Goal: Task Accomplishment & Management: Manage account settings

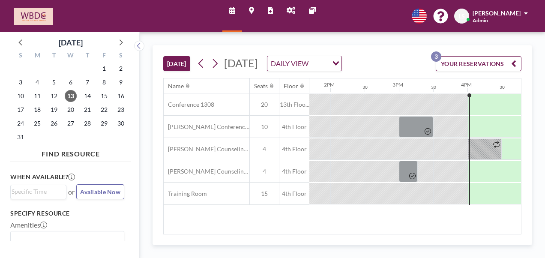
scroll to position [0, 1062]
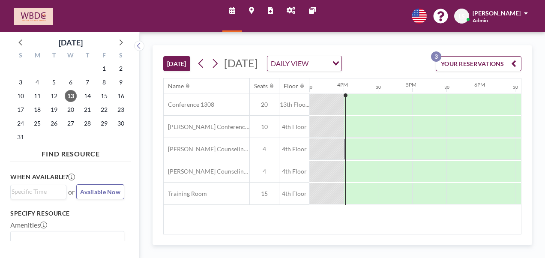
click at [442, 66] on button "YOUR RESERVATIONS 3" at bounding box center [479, 63] width 86 height 15
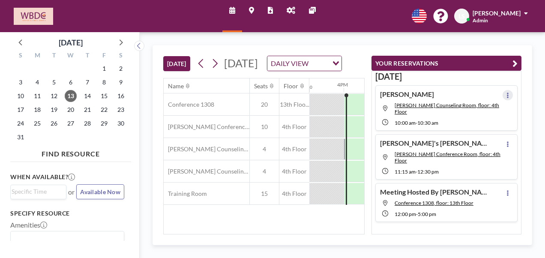
click at [507, 94] on icon at bounding box center [508, 95] width 2 height 6
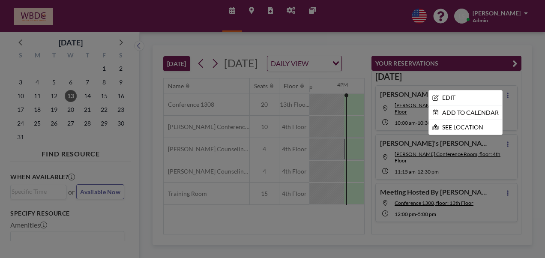
click at [427, 77] on div at bounding box center [272, 129] width 545 height 258
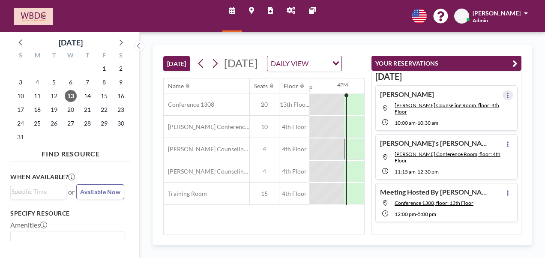
click at [506, 92] on icon at bounding box center [507, 95] width 3 height 6
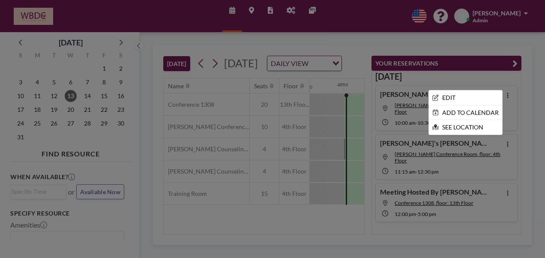
click at [507, 79] on div at bounding box center [272, 129] width 545 height 258
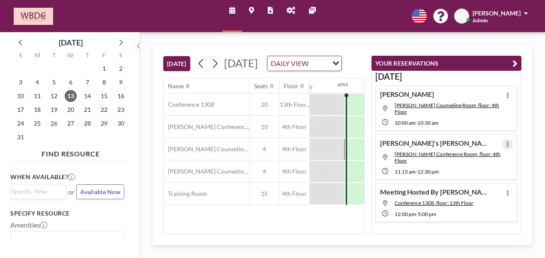
click at [506, 141] on icon at bounding box center [507, 144] width 3 height 6
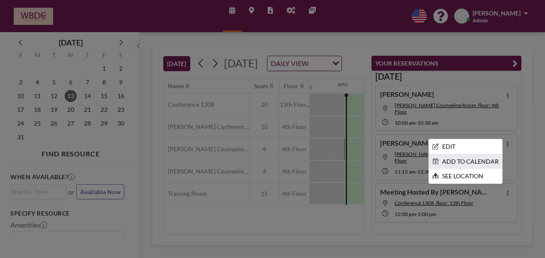
click at [485, 155] on li "ADD TO CALENDAR" at bounding box center [465, 161] width 73 height 15
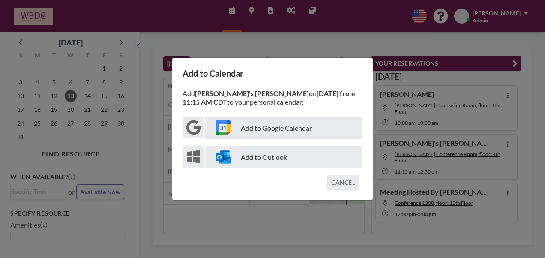
click at [306, 162] on p "Add to Outlook" at bounding box center [283, 157] width 157 height 22
click at [343, 185] on button "CANCEL" at bounding box center [343, 182] width 32 height 15
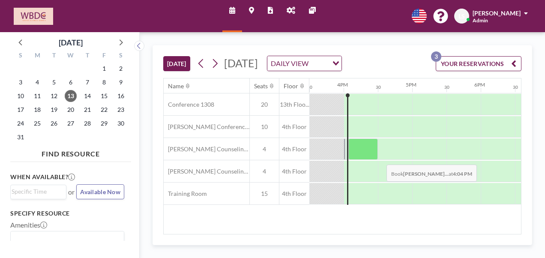
drag, startPoint x: 363, startPoint y: 140, endPoint x: 361, endPoint y: 157, distance: 17.6
click at [361, 157] on div "Name Seats Floor 12AM 30 1AM 30 2AM 30 3AM 30 4AM 30 5AM 30 6AM 30 7AM 30 8AM 3…" at bounding box center [342, 155] width 357 height 155
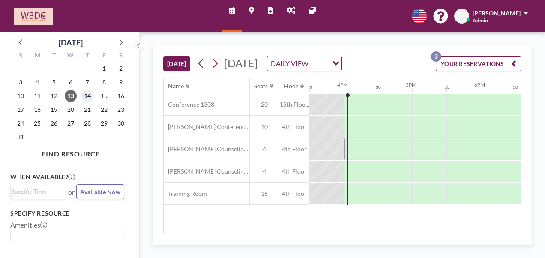
click at [92, 95] on span "14" at bounding box center [87, 96] width 12 height 12
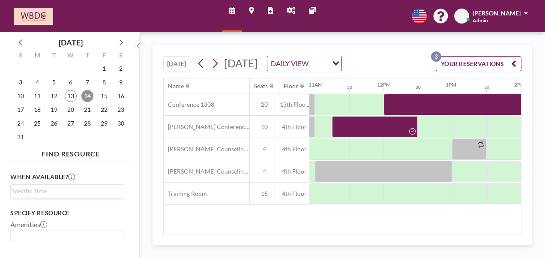
scroll to position [0, 747]
